Goal: Task Accomplishment & Management: Complete application form

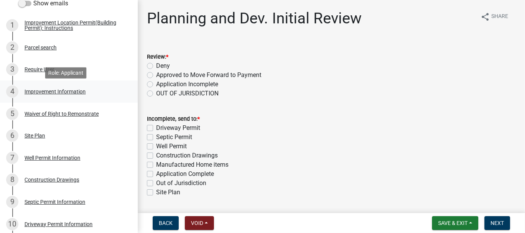
scroll to position [153, 0]
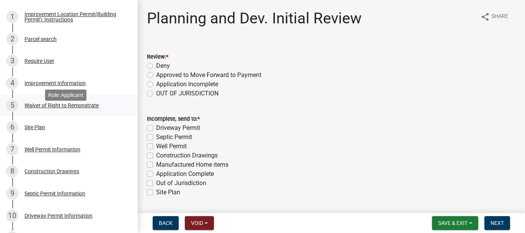
click at [47, 111] on div "5 Waiver of Right to Remonstrate" at bounding box center [65, 105] width 119 height 12
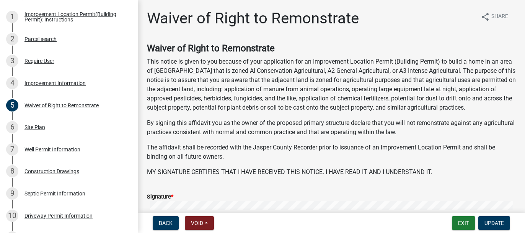
scroll to position [109, 0]
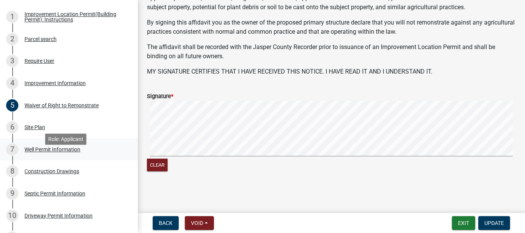
click at [39, 152] on div "Well Permit Information" at bounding box center [52, 149] width 56 height 5
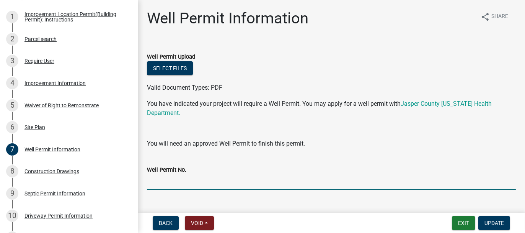
click at [180, 184] on input "Well Permit No." at bounding box center [331, 182] width 369 height 16
type input "25071"
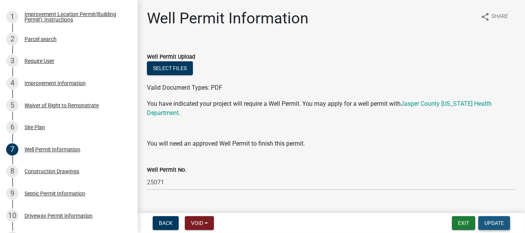
click at [505, 222] on button "Update" at bounding box center [494, 223] width 32 height 14
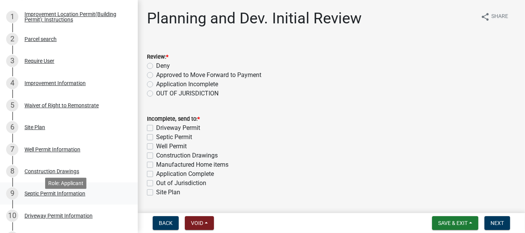
click at [49, 196] on div "Septic Permit Information" at bounding box center [54, 193] width 61 height 5
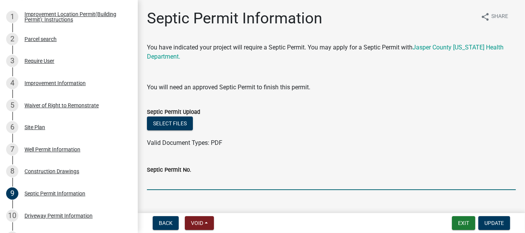
click at [159, 183] on input "Septic Permit No." at bounding box center [331, 182] width 369 height 16
type input "25092"
click at [500, 225] on span "Update" at bounding box center [495, 223] width 20 height 6
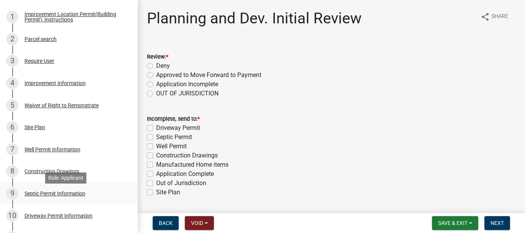
scroll to position [191, 0]
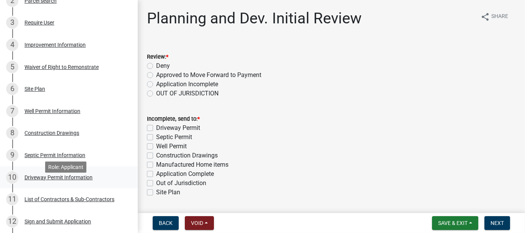
click at [47, 180] on div "Driveway Permit Information" at bounding box center [58, 177] width 68 height 5
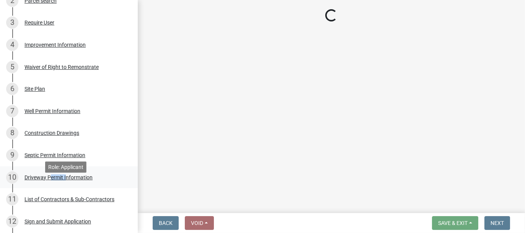
click at [47, 180] on div "Driveway Permit Information" at bounding box center [58, 177] width 68 height 5
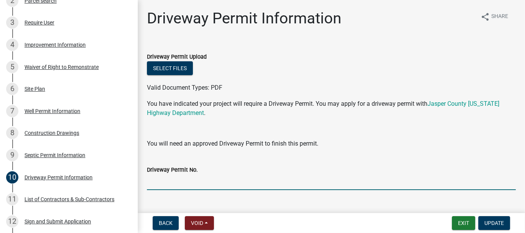
click at [156, 183] on input "Driveway Permit No." at bounding box center [331, 182] width 369 height 16
type input "1142"
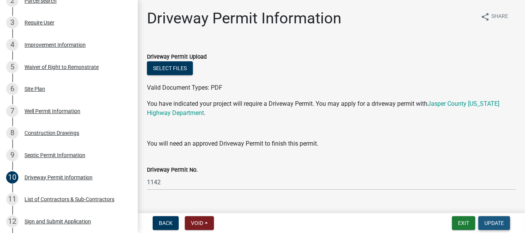
click at [495, 221] on span "Update" at bounding box center [495, 223] width 20 height 6
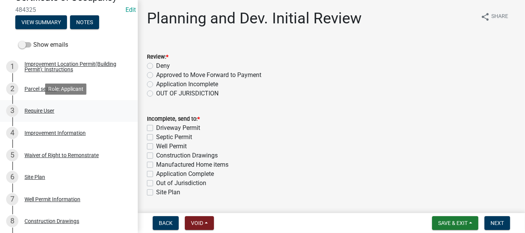
scroll to position [115, 0]
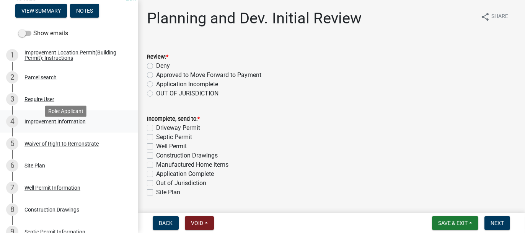
click at [33, 124] on div "Improvement Information" at bounding box center [54, 121] width 61 height 5
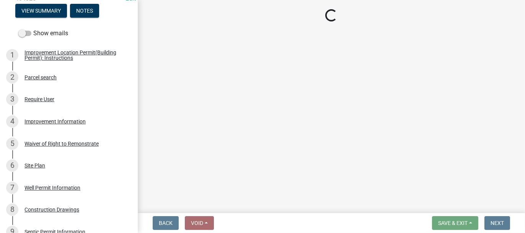
select select "8223da26-0ac6-488f-81e7-4bb0725dcd0b"
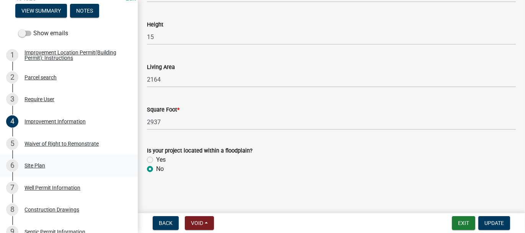
click at [29, 168] on div "Site Plan" at bounding box center [34, 165] width 21 height 5
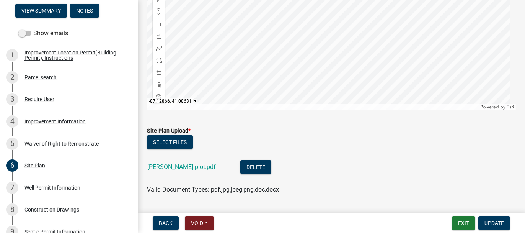
scroll to position [192, 0]
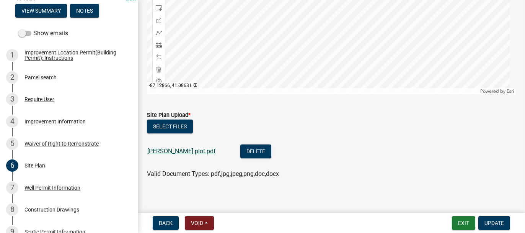
click at [162, 151] on link "[PERSON_NAME] plot.pdf" at bounding box center [181, 150] width 69 height 7
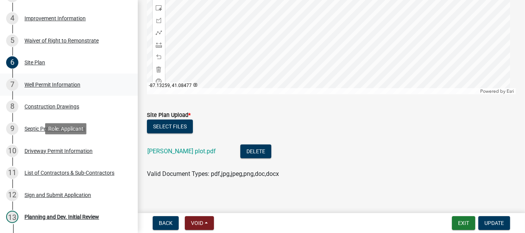
scroll to position [230, 0]
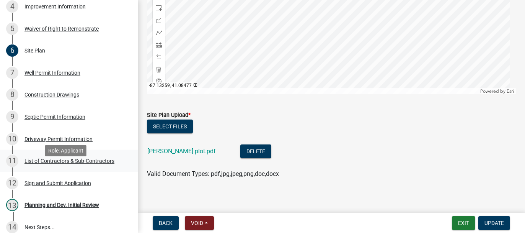
click at [28, 163] on div "List of Contractors & Sub-Contractors" at bounding box center [69, 160] width 90 height 5
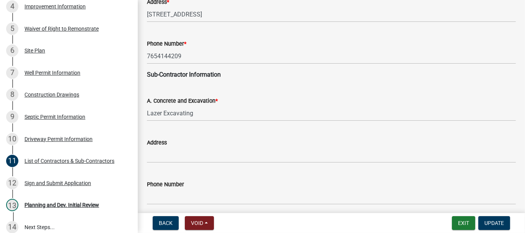
scroll to position [268, 0]
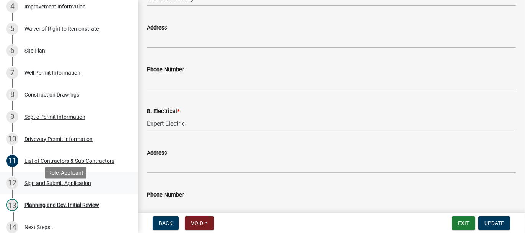
click at [60, 186] on div "Sign and Submit Application" at bounding box center [57, 182] width 67 height 5
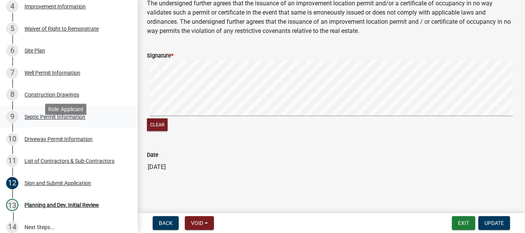
scroll to position [191, 0]
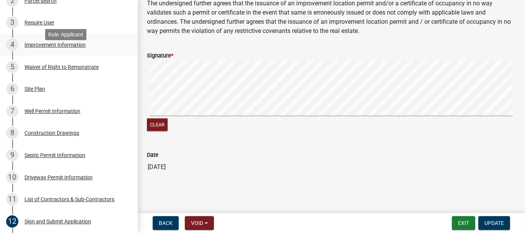
click at [36, 47] on div "Improvement Information" at bounding box center [54, 44] width 61 height 5
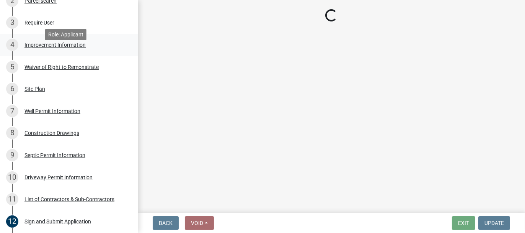
scroll to position [0, 0]
select select "8223da26-0ac6-488f-81e7-4bb0725dcd0b"
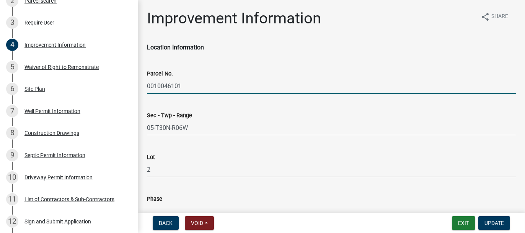
drag, startPoint x: 147, startPoint y: 84, endPoint x: 184, endPoint y: 88, distance: 36.5
click at [184, 88] on input "0010046101" at bounding box center [331, 86] width 369 height 16
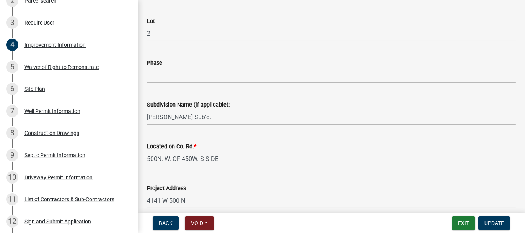
scroll to position [191, 0]
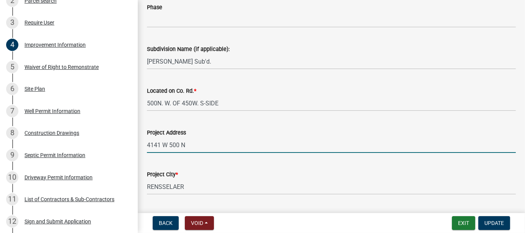
drag, startPoint x: 148, startPoint y: 145, endPoint x: 185, endPoint y: 141, distance: 37.7
click at [185, 141] on input "4141 W 500 N" at bounding box center [331, 145] width 369 height 16
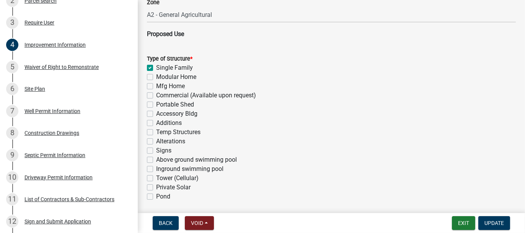
scroll to position [651, 0]
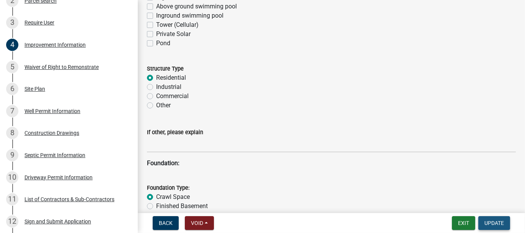
click at [504, 221] on span "Update" at bounding box center [495, 223] width 20 height 6
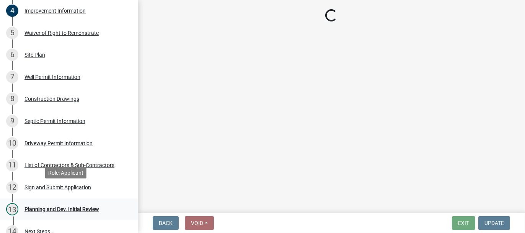
scroll to position [268, 0]
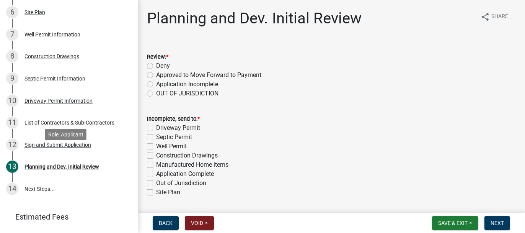
click at [43, 147] on div "Sign and Submit Application" at bounding box center [57, 144] width 67 height 5
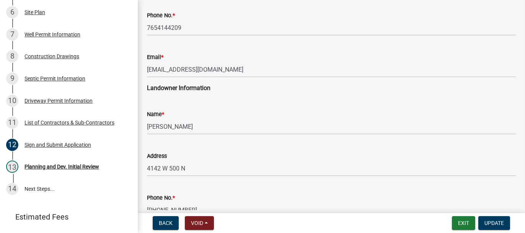
scroll to position [153, 0]
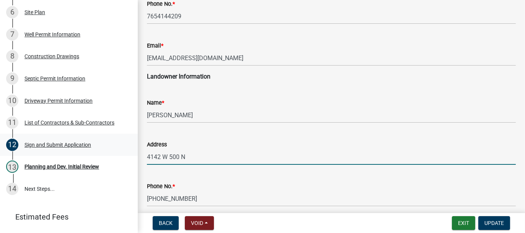
drag, startPoint x: 148, startPoint y: 157, endPoint x: 115, endPoint y: 162, distance: 33.8
click at [197, 158] on input "4142 W 500 N" at bounding box center [331, 157] width 369 height 16
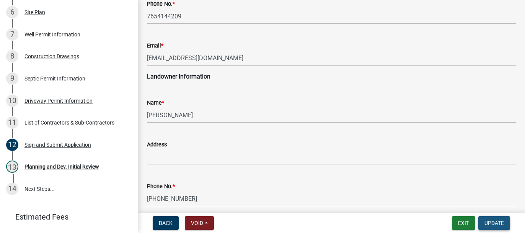
click at [496, 224] on span "Update" at bounding box center [495, 223] width 20 height 6
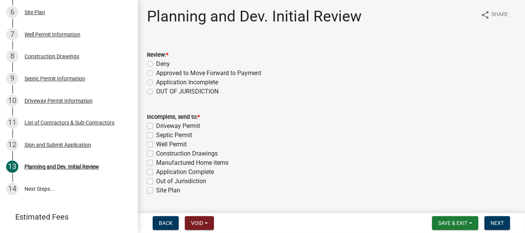
scroll to position [0, 0]
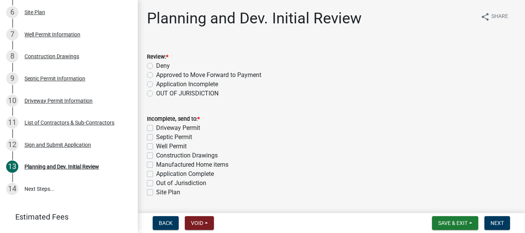
click at [156, 75] on label "Approved to Move Forward to Payment" at bounding box center [208, 74] width 105 height 9
click at [156, 75] on input "Approved to Move Forward to Payment" at bounding box center [158, 72] width 5 height 5
radio input "true"
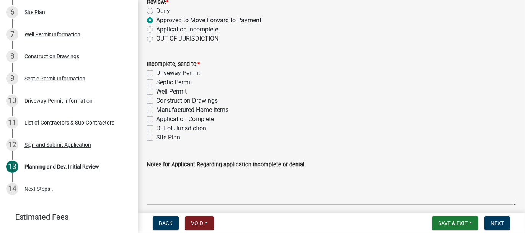
scroll to position [38, 0]
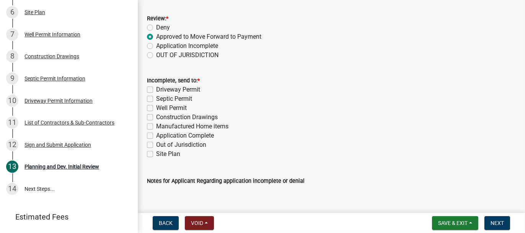
click at [156, 136] on label "Application Complete" at bounding box center [185, 135] width 58 height 9
click at [156, 136] on input "Application Complete" at bounding box center [158, 133] width 5 height 5
checkbox input "true"
checkbox input "false"
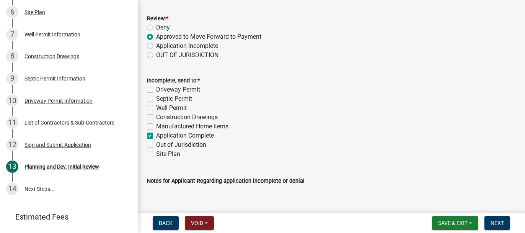
checkbox input "false"
checkbox input "true"
checkbox input "false"
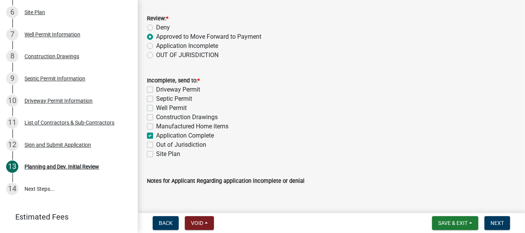
checkbox input "false"
click at [500, 222] on span "Next" at bounding box center [497, 223] width 13 height 6
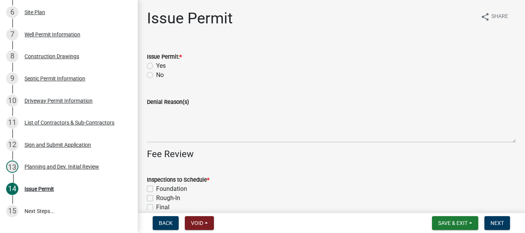
scroll to position [290, 0]
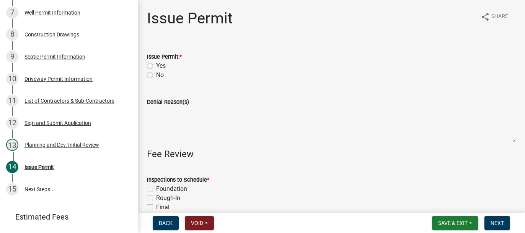
click at [156, 65] on label "Yes" at bounding box center [161, 65] width 10 height 9
click at [156, 65] on input "Yes" at bounding box center [158, 63] width 5 height 5
radio input "true"
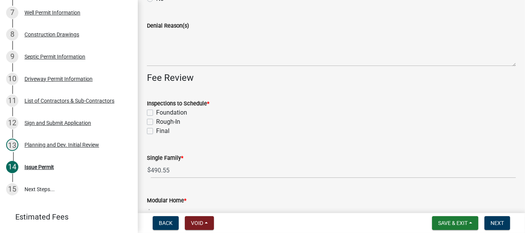
scroll to position [77, 0]
click at [156, 109] on label "Foundation" at bounding box center [171, 112] width 31 height 9
click at [156, 109] on input "Foundation" at bounding box center [158, 110] width 5 height 5
checkbox input "true"
checkbox input "false"
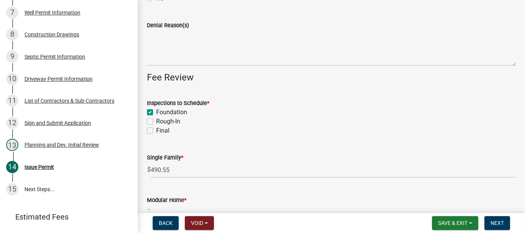
checkbox input "false"
click at [156, 121] on label "Rough-In" at bounding box center [168, 121] width 24 height 9
click at [156, 121] on input "Rough-In" at bounding box center [158, 119] width 5 height 5
checkbox input "true"
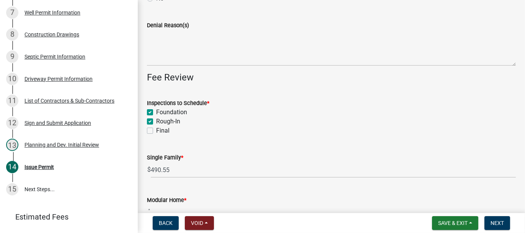
checkbox input "true"
click at [156, 130] on label "Final" at bounding box center [162, 130] width 13 height 9
click at [156, 130] on input "Final" at bounding box center [158, 128] width 5 height 5
checkbox input "true"
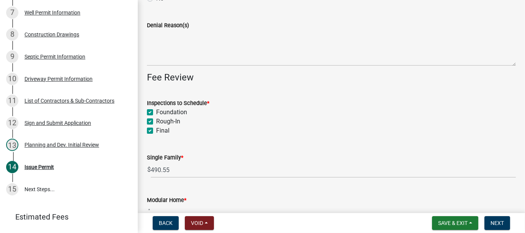
checkbox input "true"
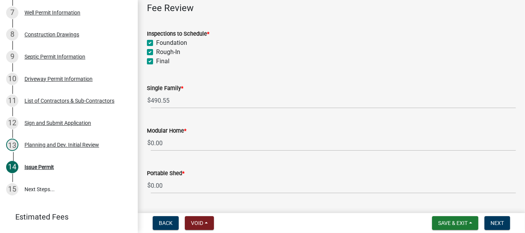
scroll to position [153, 0]
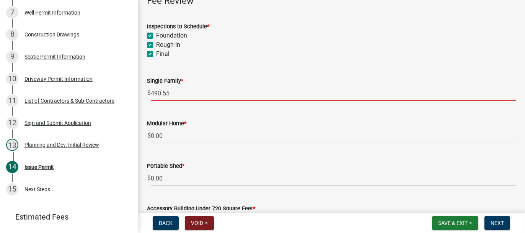
click at [158, 93] on input "490.55" at bounding box center [333, 93] width 365 height 16
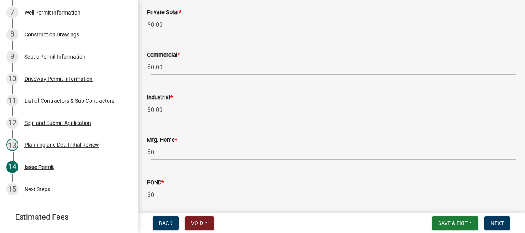
scroll to position [718, 0]
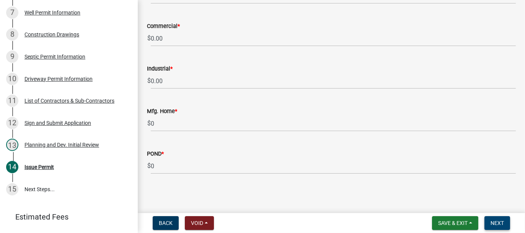
type input "491.00"
click at [492, 222] on span "Next" at bounding box center [497, 223] width 13 height 6
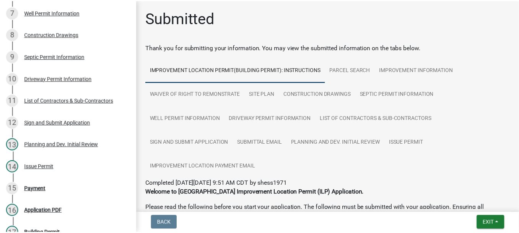
scroll to position [400, 0]
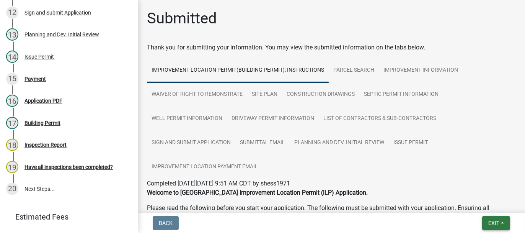
click at [496, 222] on span "Exit" at bounding box center [493, 223] width 11 height 6
click at [484, 203] on button "Save & Exit" at bounding box center [479, 203] width 61 height 18
